Goal: Navigation & Orientation: Find specific page/section

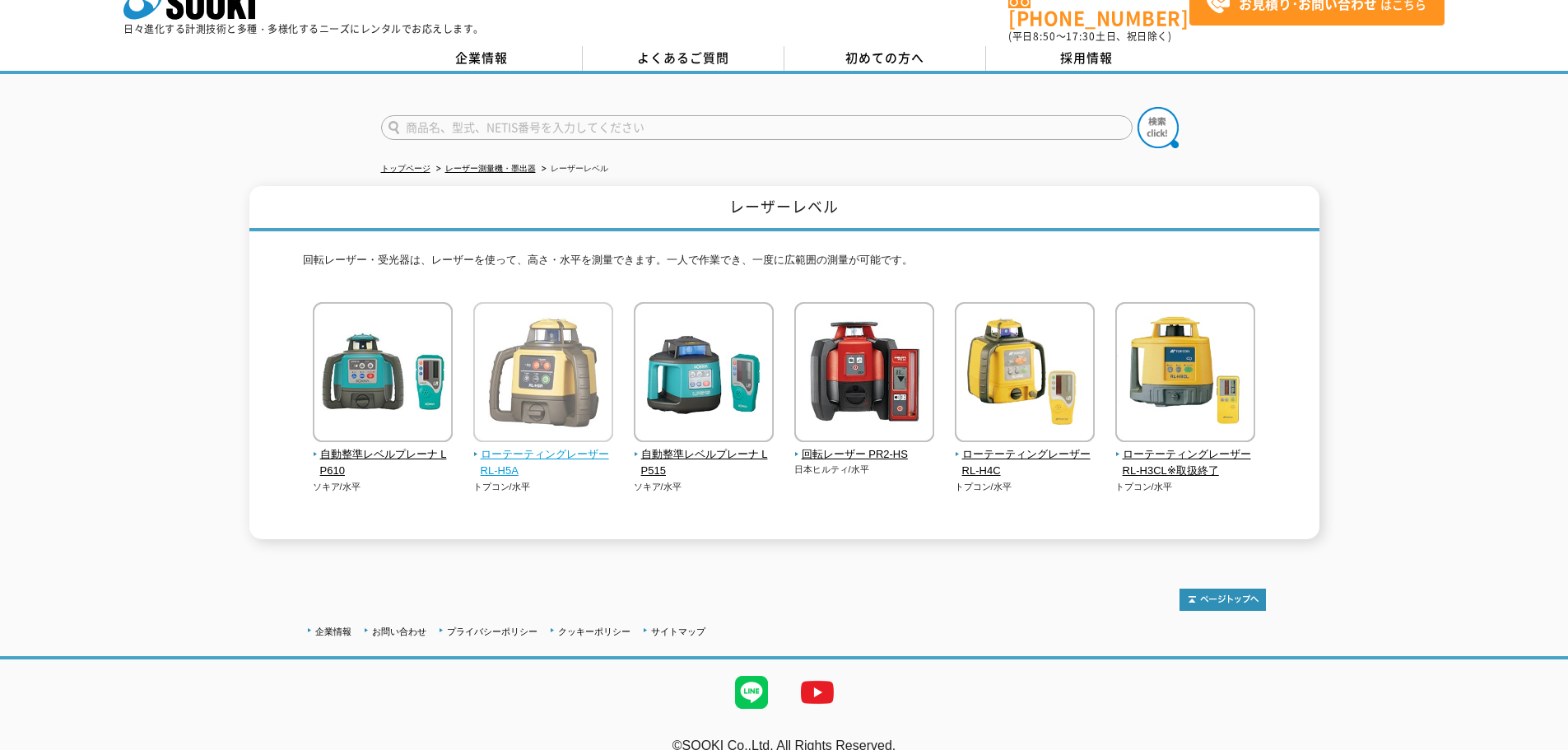
scroll to position [46, 0]
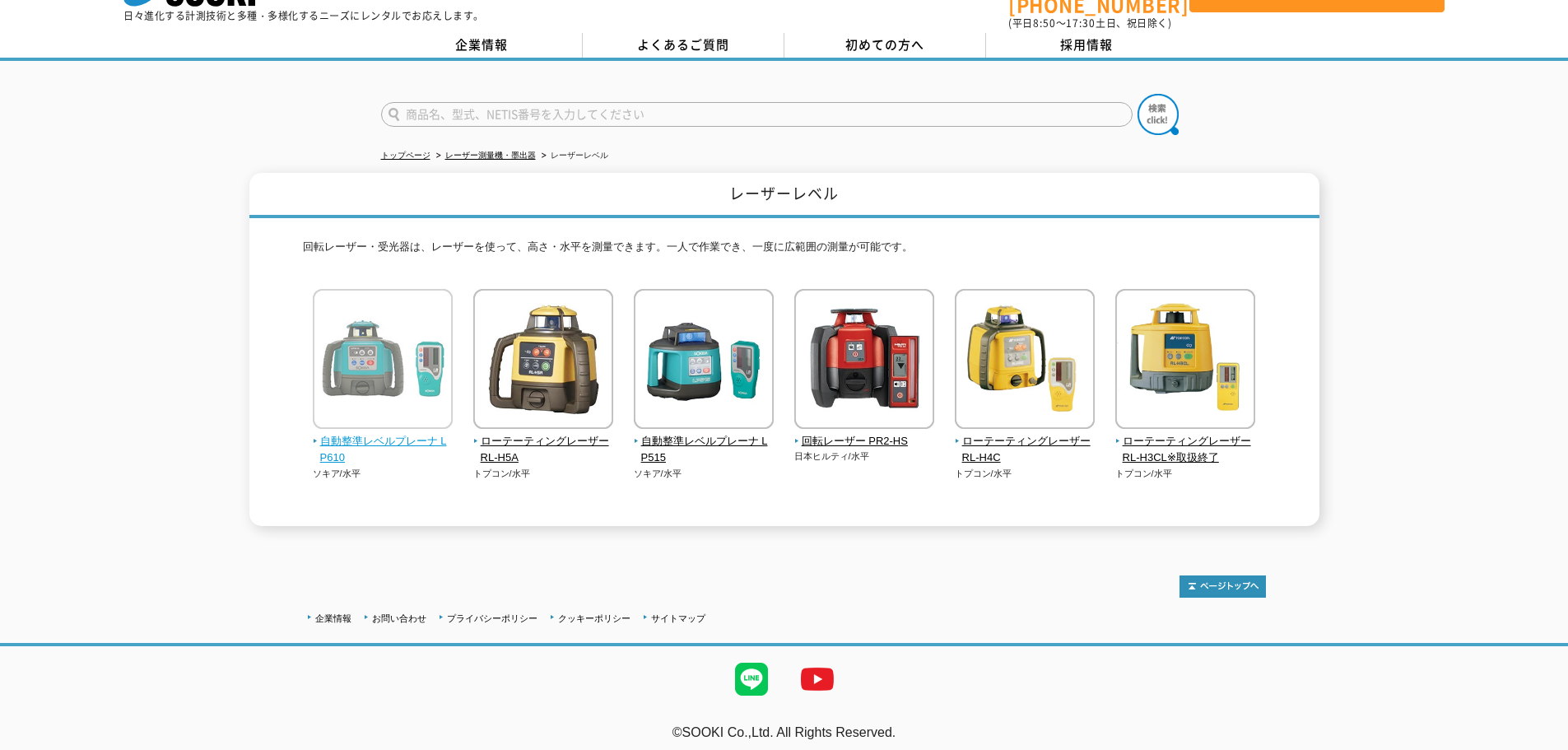
click at [351, 356] on img at bounding box center [382, 361] width 140 height 144
click at [483, 151] on link "レーザー測量機・墨出器" at bounding box center [490, 155] width 90 height 9
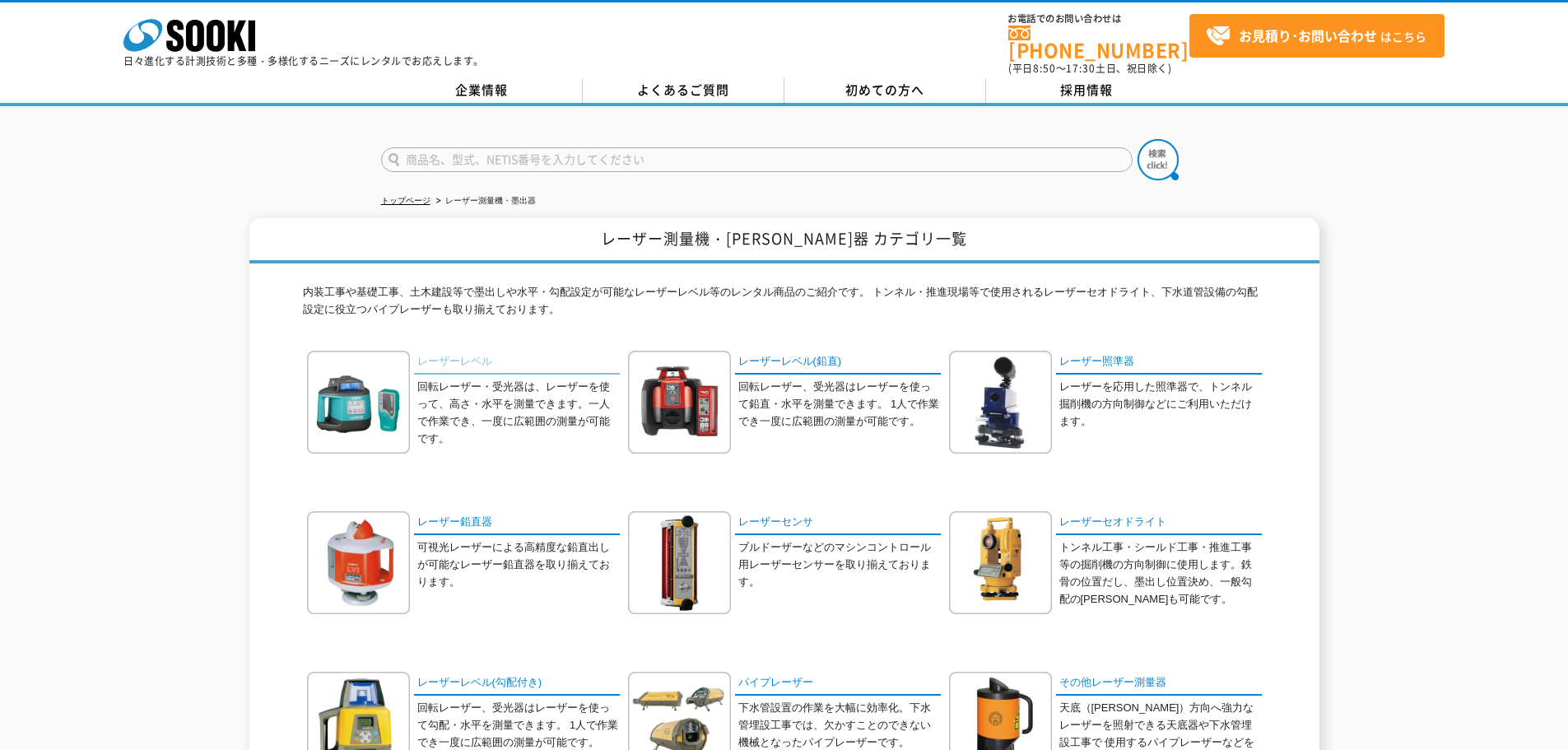
click at [468, 351] on link "レーザーレベル" at bounding box center [517, 363] width 206 height 24
